Goal: Find contact information: Find contact information

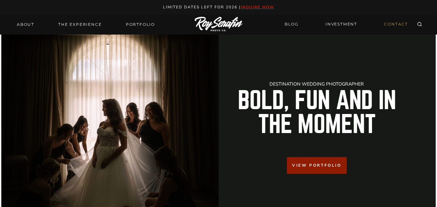
click at [395, 24] on link "CONTACT" at bounding box center [396, 24] width 32 height 11
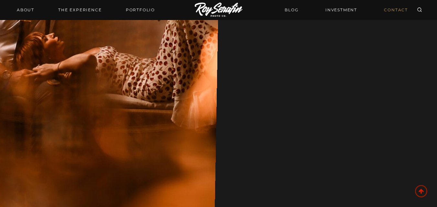
scroll to position [324, 0]
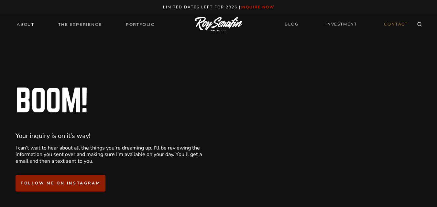
click at [386, 24] on link "CONTACT" at bounding box center [396, 24] width 32 height 11
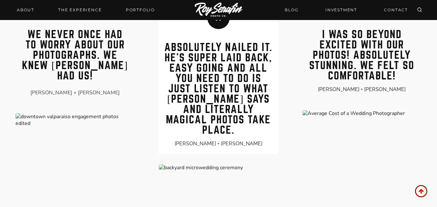
scroll to position [421, 0]
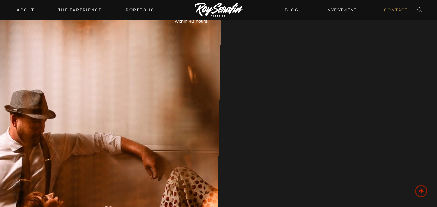
scroll to position [32, 0]
